Goal: Transaction & Acquisition: Purchase product/service

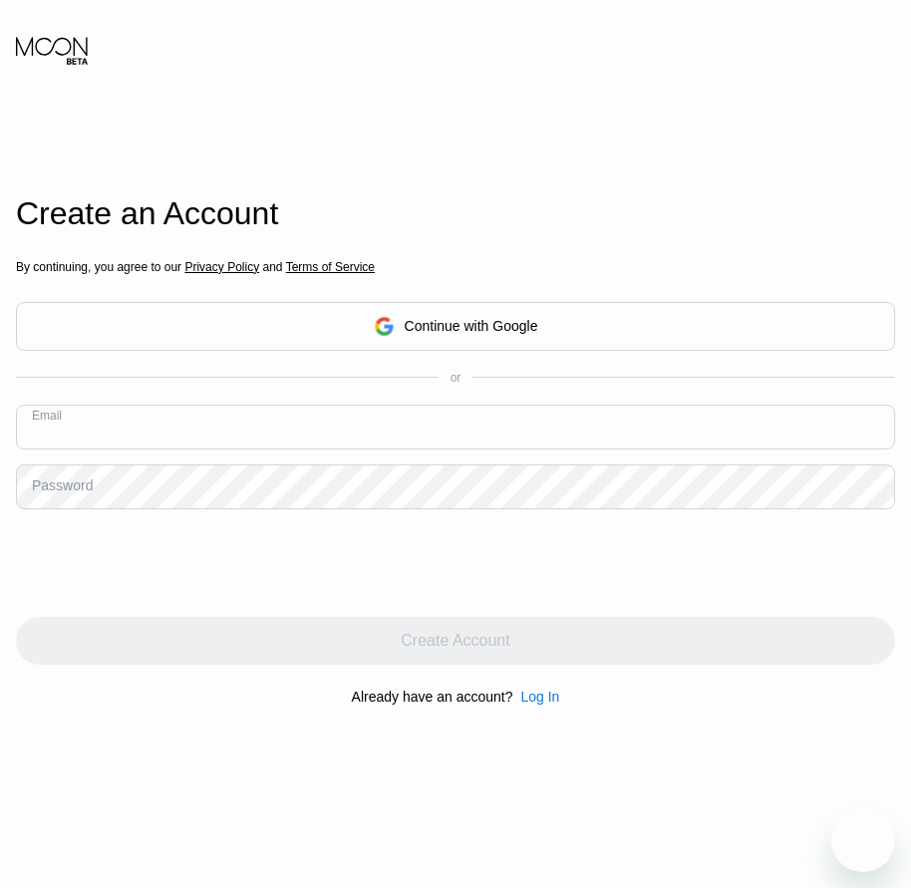
paste input "[EMAIL_ADDRESS][DOMAIN_NAME]"
type input "[EMAIL_ADDRESS][DOMAIN_NAME]"
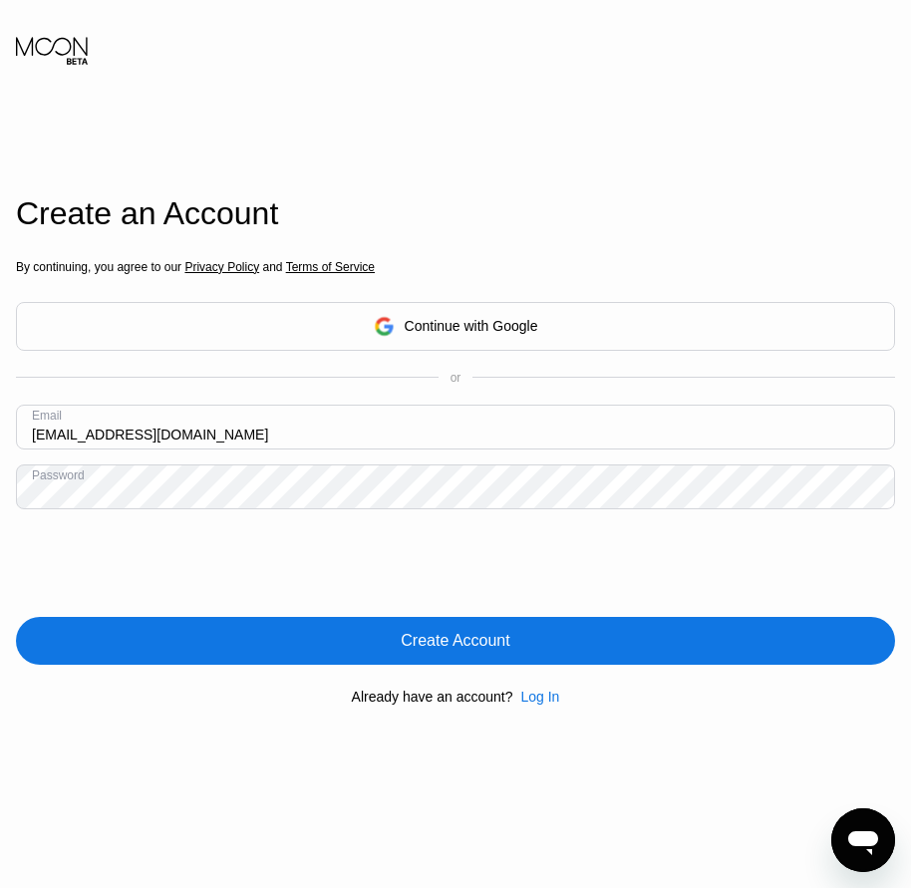
click at [475, 659] on div "Create Account" at bounding box center [455, 641] width 879 height 48
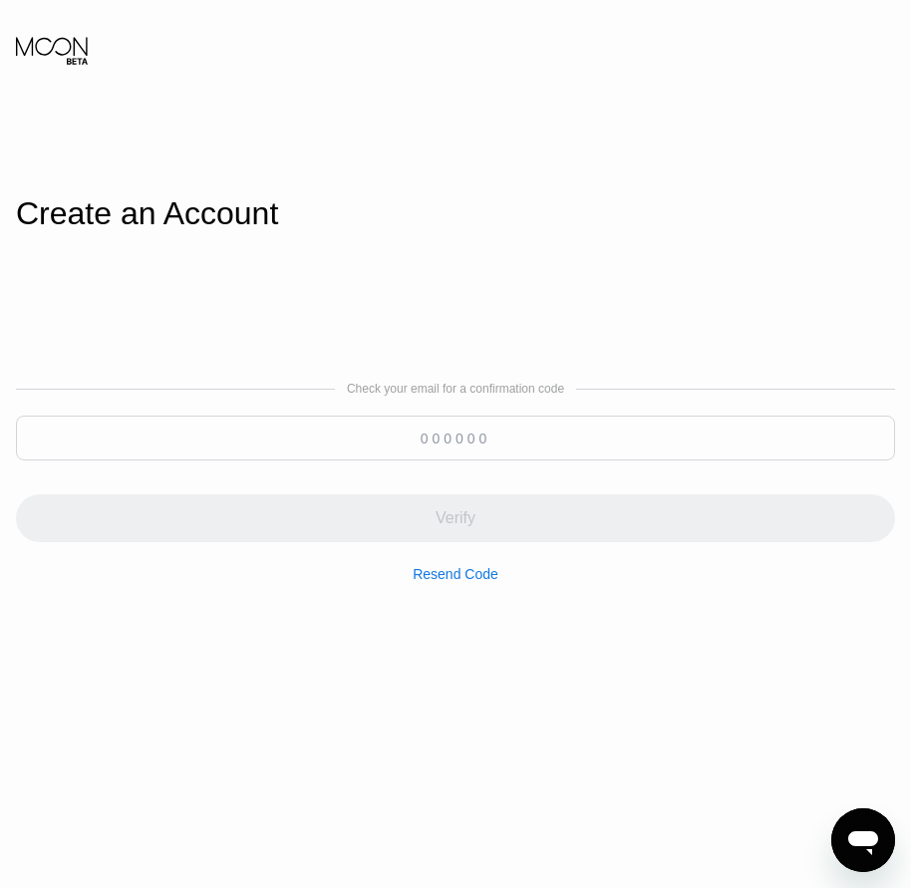
paste input "395207"
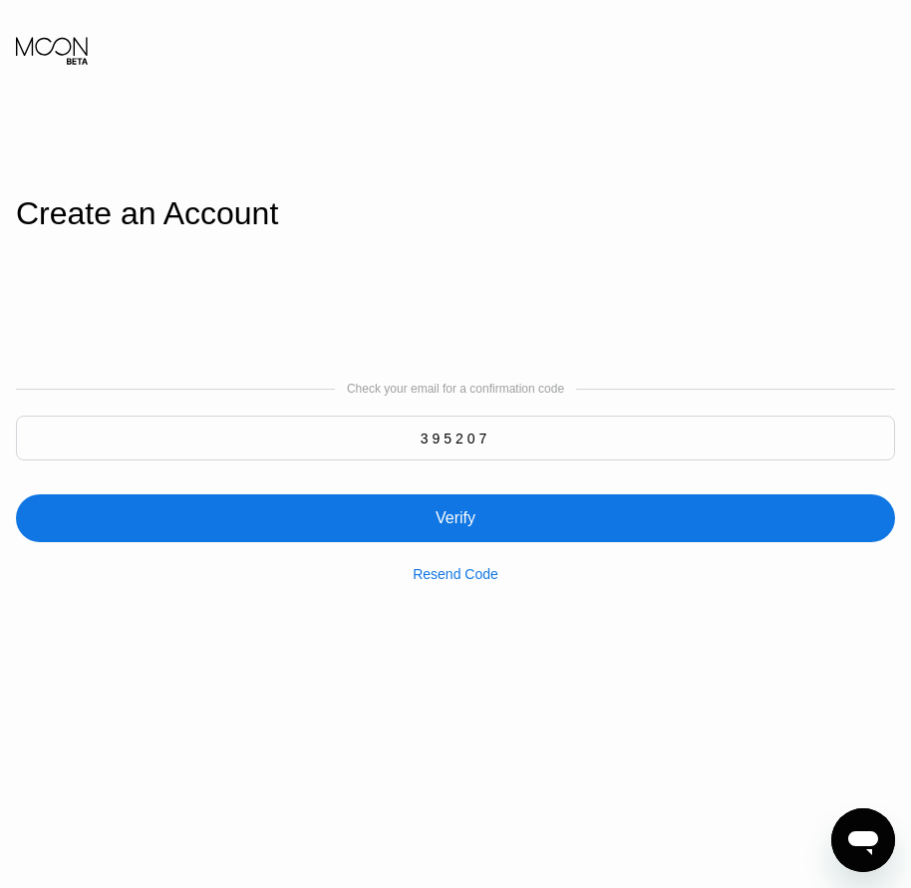
type input "395207"
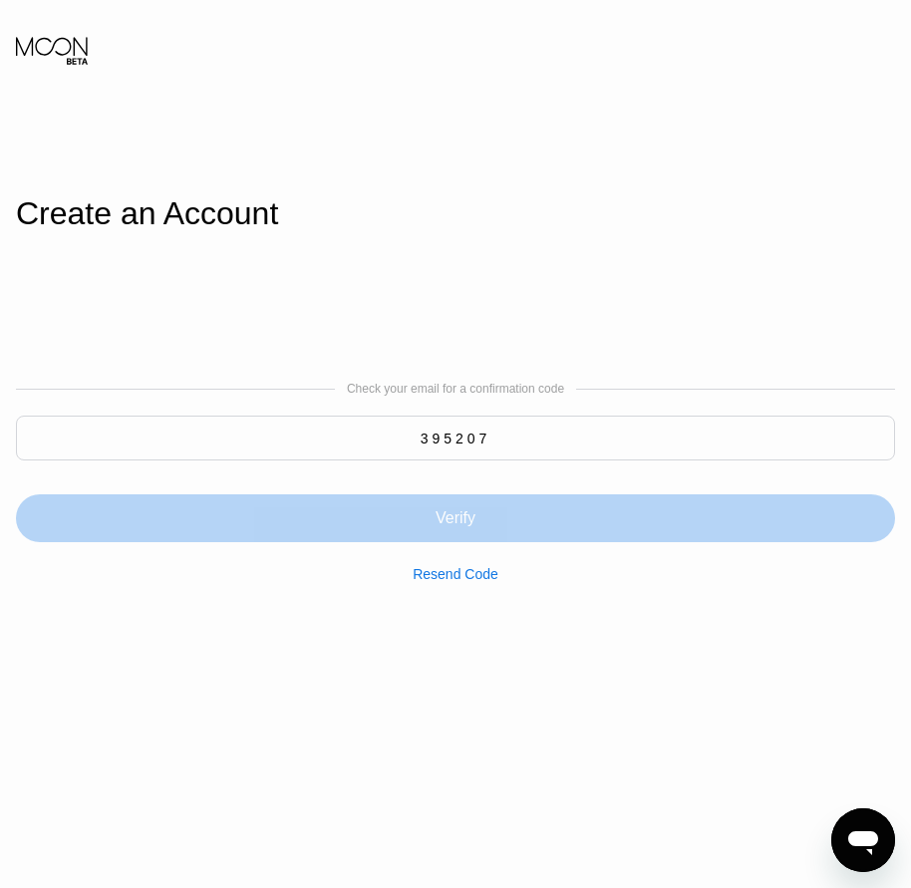
click at [465, 528] on div "Verify" at bounding box center [456, 518] width 40 height 20
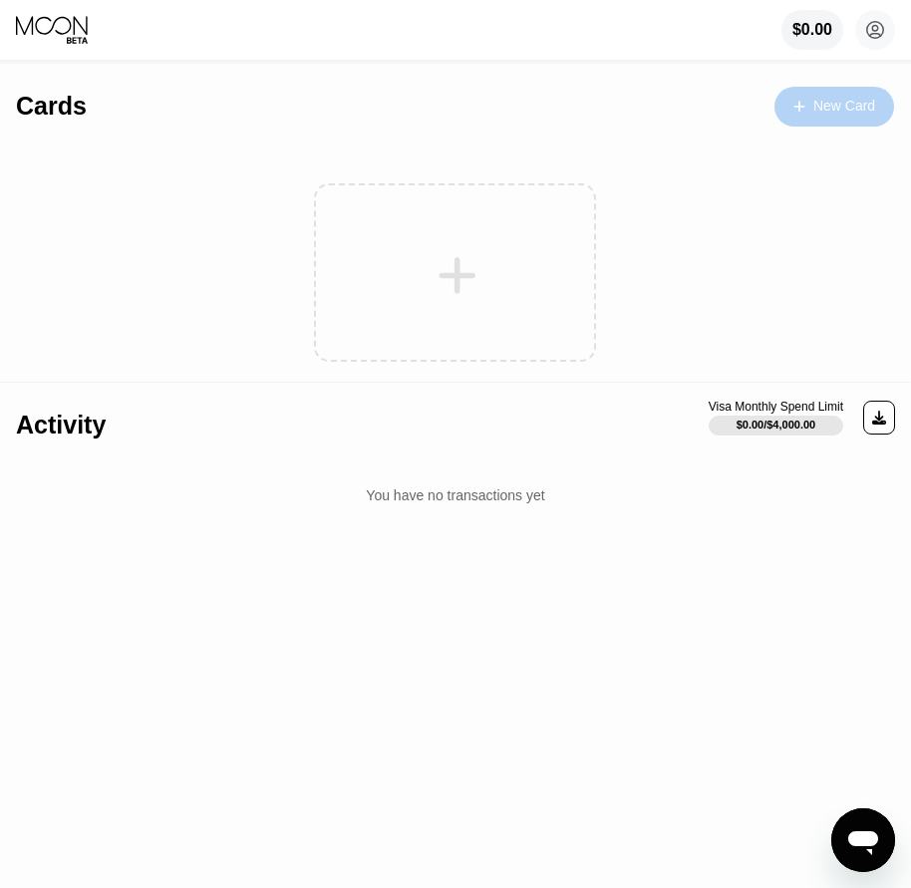
click at [837, 101] on div "New Card" at bounding box center [844, 106] width 62 height 17
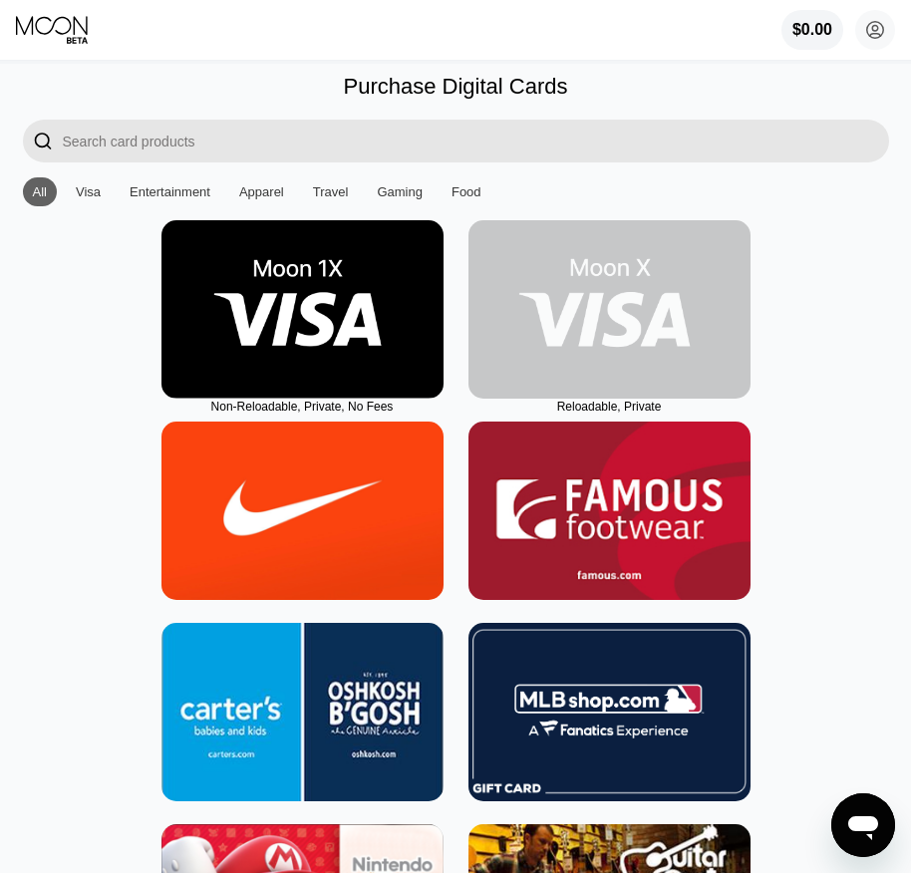
click at [600, 388] on img at bounding box center [609, 309] width 282 height 178
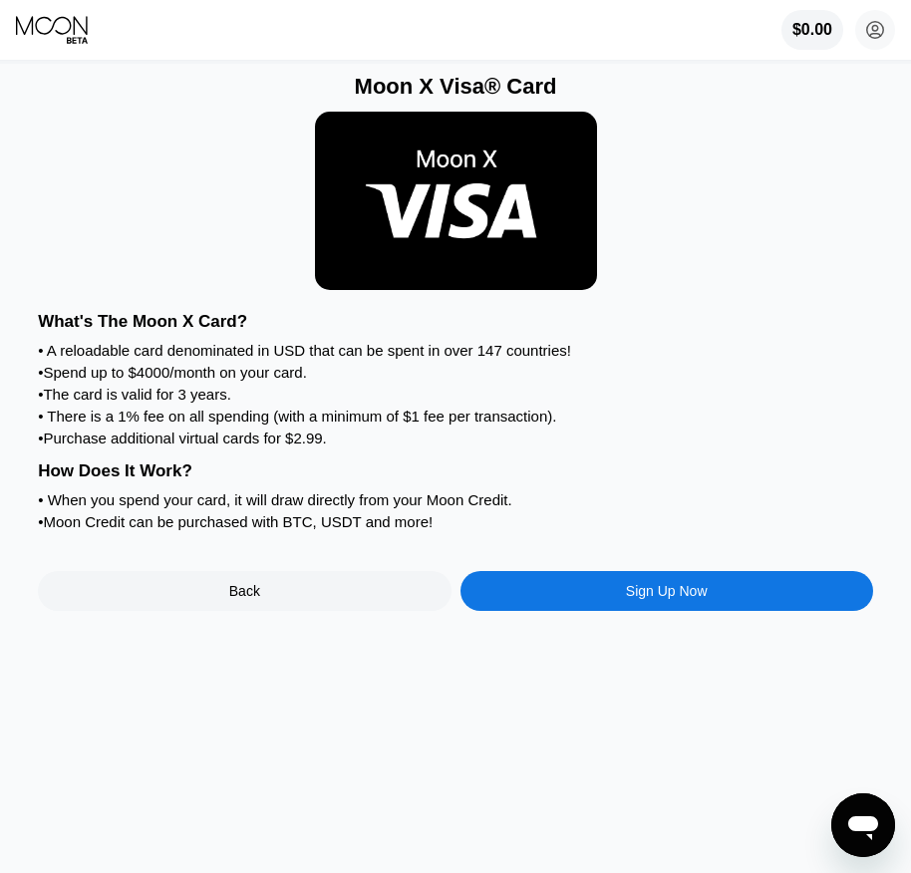
click at [666, 599] on div "Sign Up Now" at bounding box center [667, 591] width 82 height 16
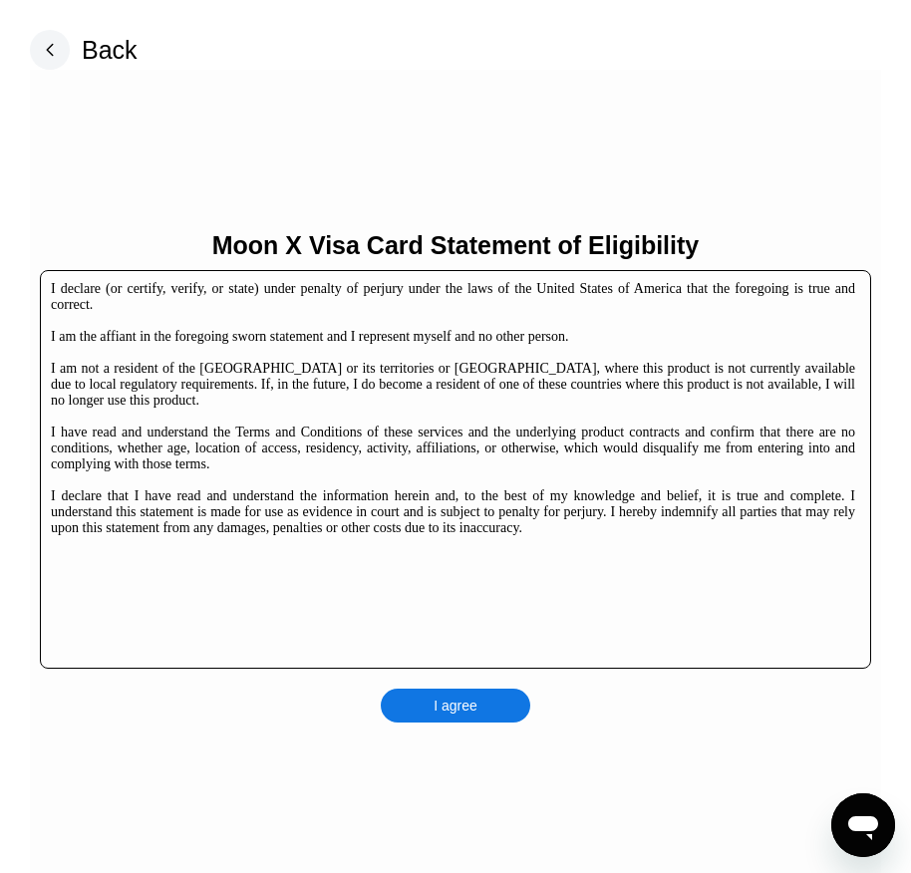
click at [466, 709] on div "I agree" at bounding box center [456, 706] width 44 height 18
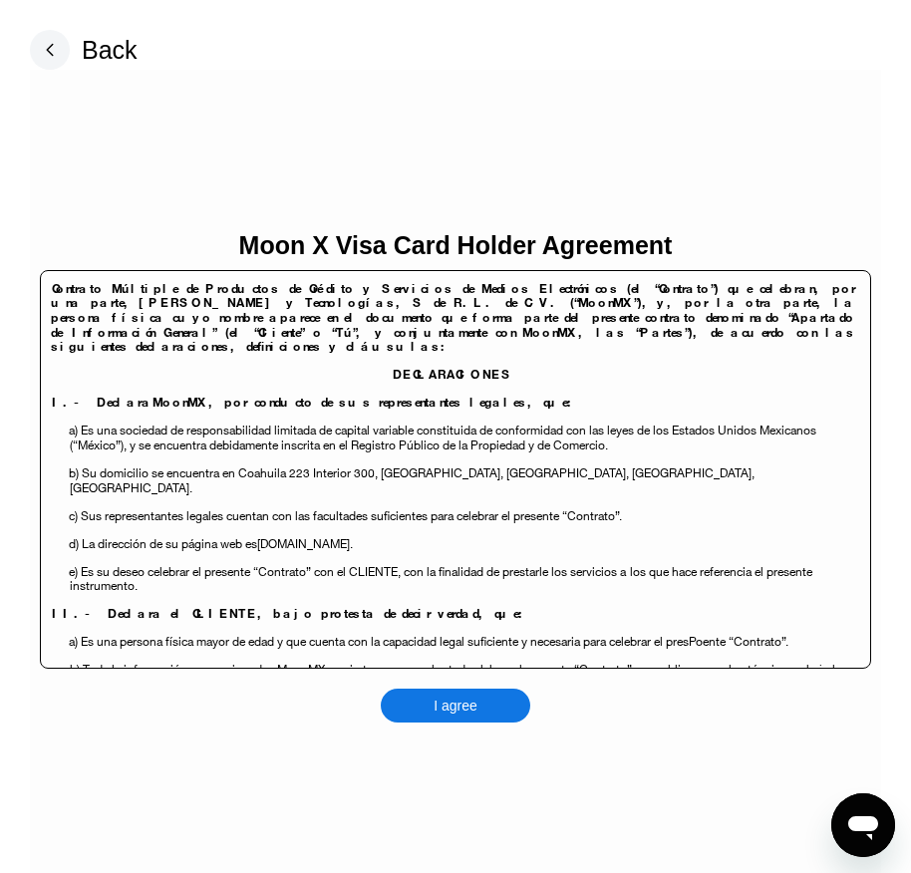
click at [476, 708] on div "I agree" at bounding box center [456, 706] width 44 height 18
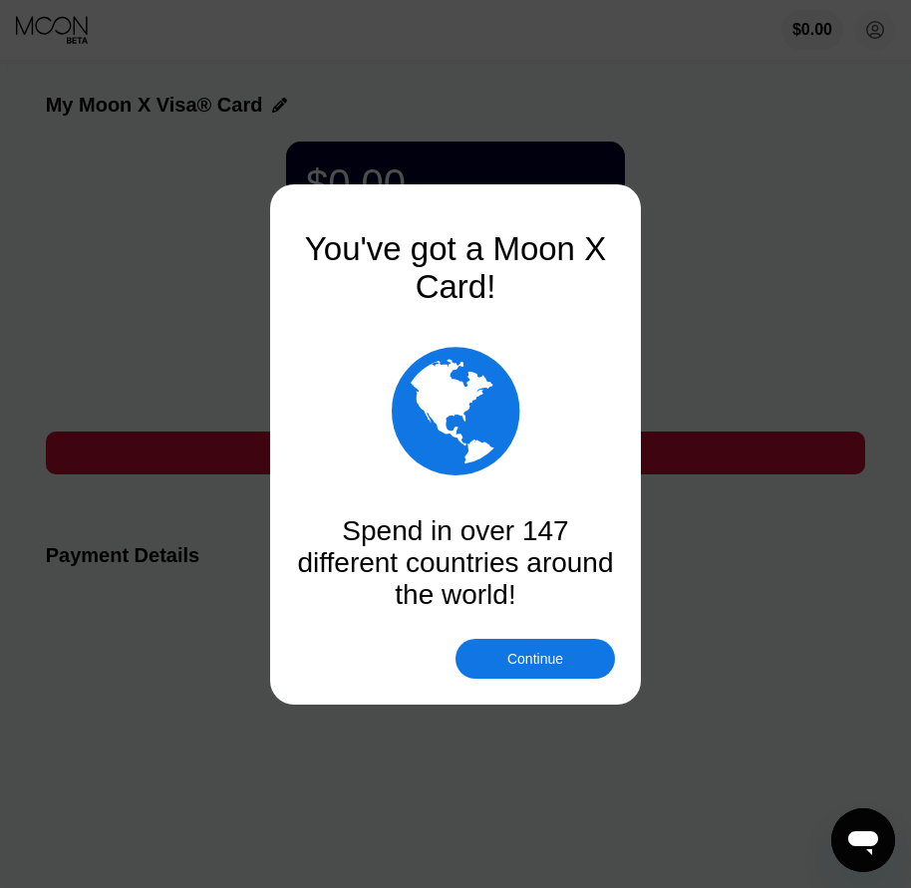
click at [525, 658] on div "Continue" at bounding box center [535, 659] width 56 height 16
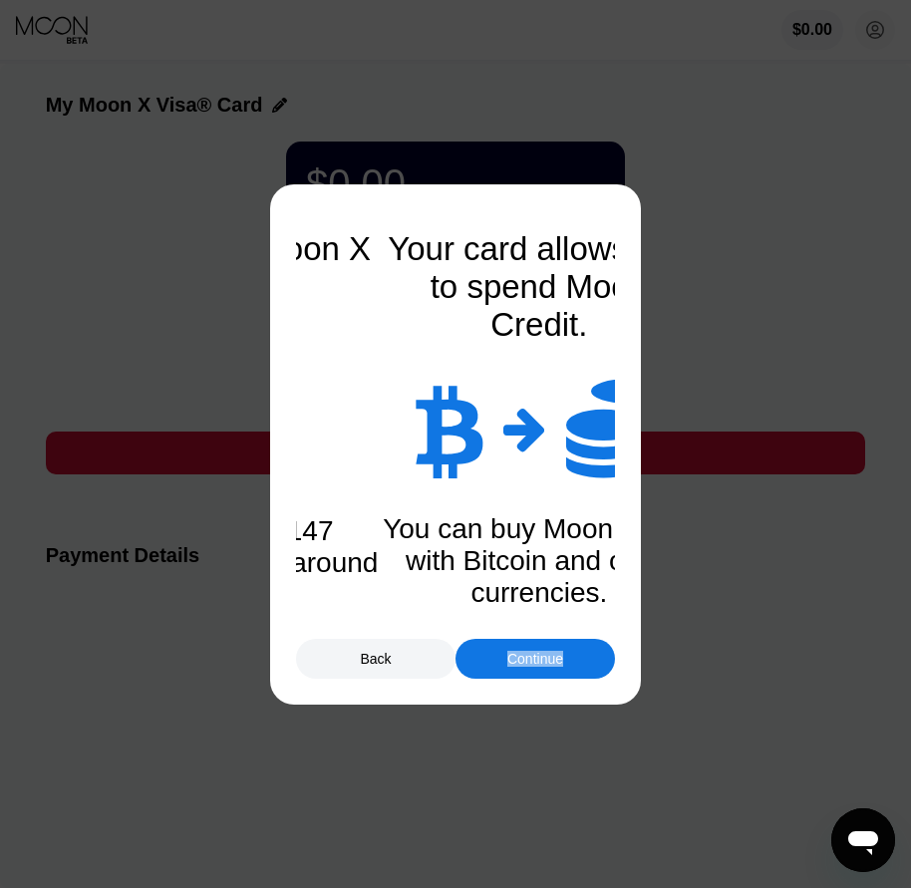
click at [525, 658] on div "Continue" at bounding box center [535, 659] width 56 height 16
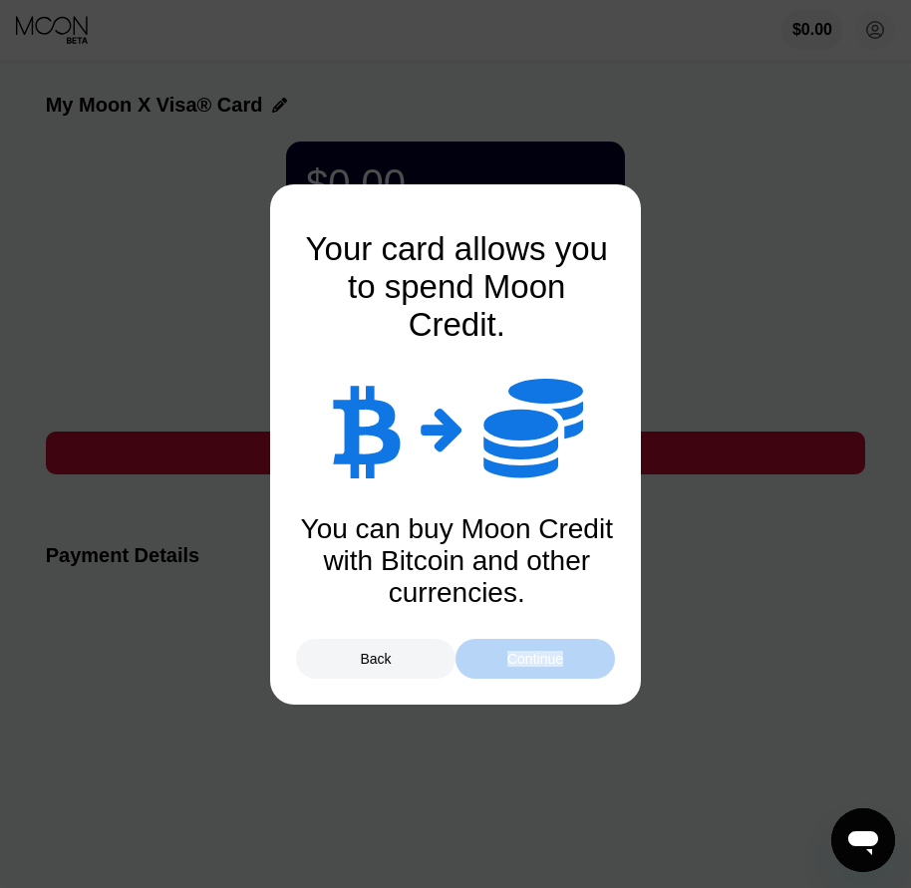
click at [525, 658] on div "Continue" at bounding box center [535, 659] width 56 height 16
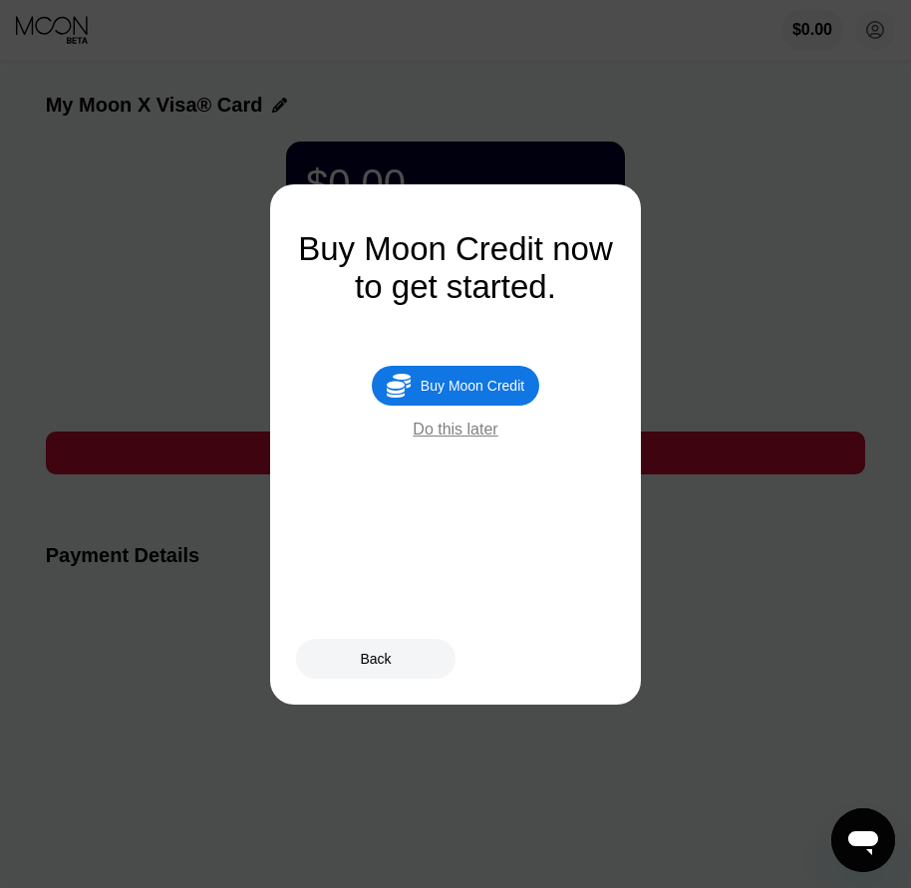
click at [501, 390] on div "Buy Moon Credit" at bounding box center [473, 386] width 104 height 16
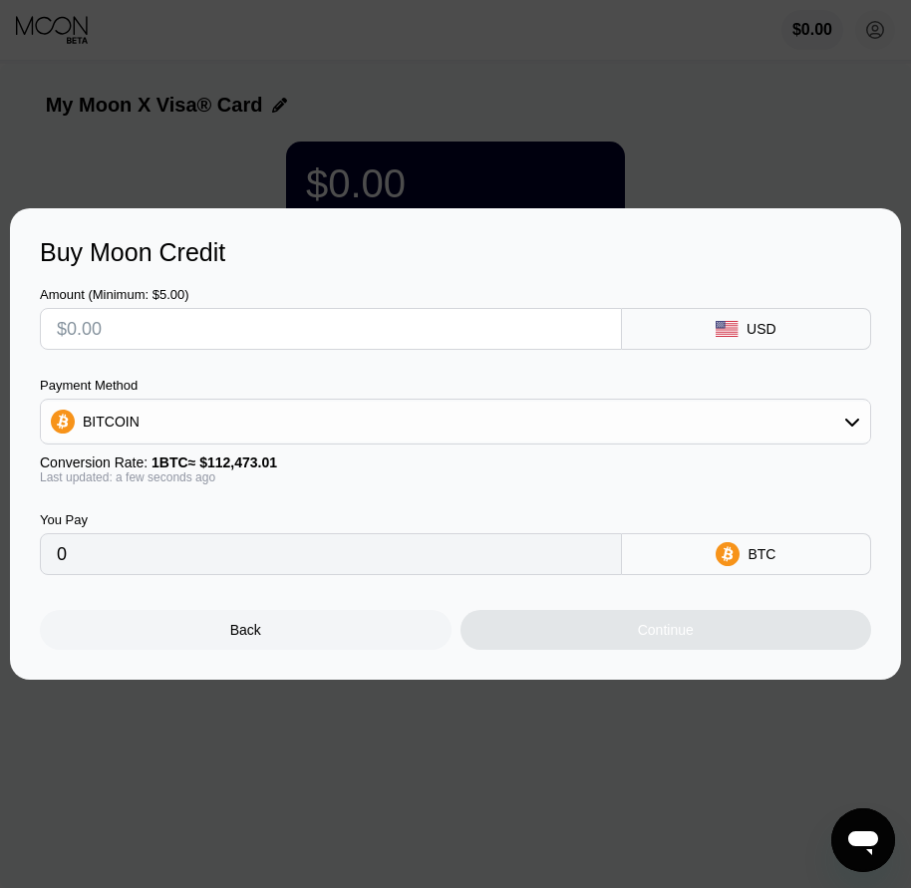
click at [290, 623] on div "Back" at bounding box center [246, 630] width 412 height 40
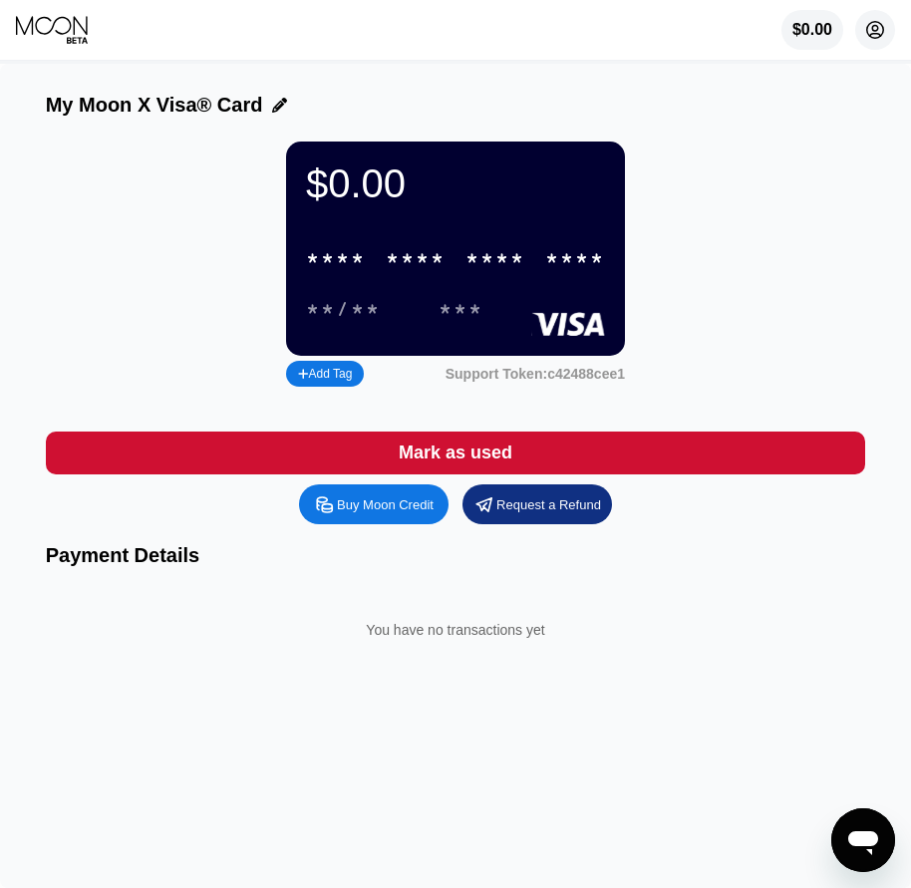
click at [873, 30] on icon at bounding box center [875, 30] width 11 height 11
